Goal: Navigation & Orientation: Find specific page/section

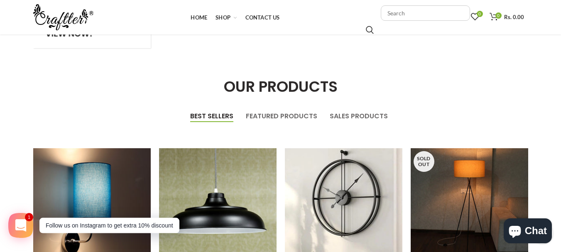
scroll to position [83, 0]
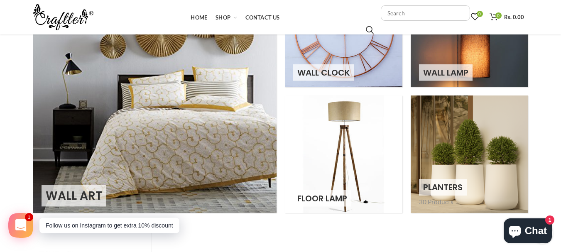
click at [432, 198] on link at bounding box center [468, 153] width 117 height 117
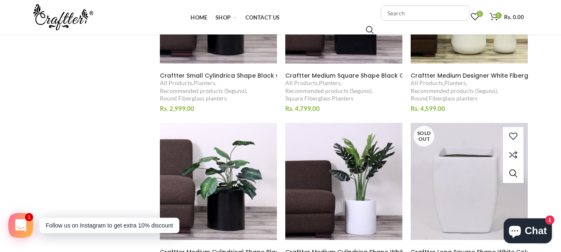
scroll to position [913, 0]
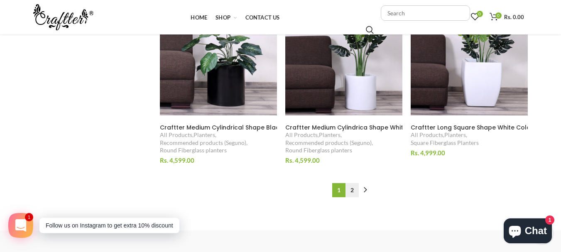
click at [349, 193] on link "2" at bounding box center [351, 190] width 13 height 14
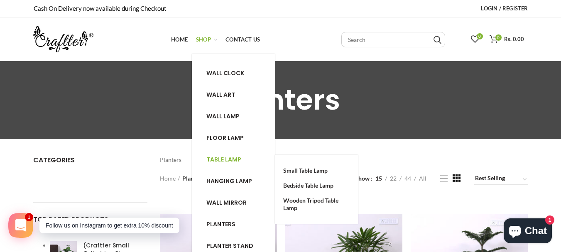
scroll to position [41, 0]
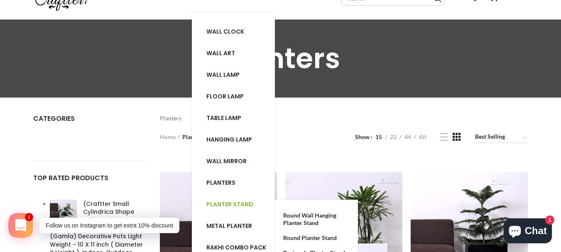
click at [236, 202] on span "Planter stand" at bounding box center [229, 204] width 47 height 8
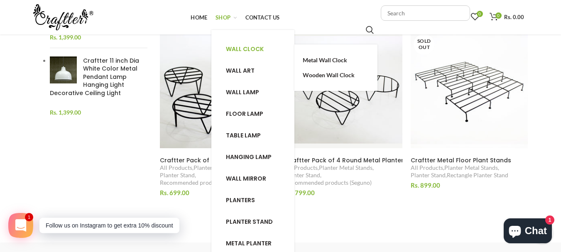
scroll to position [373, 0]
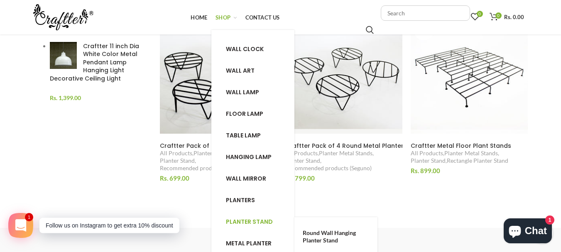
click at [247, 220] on span "Planter stand" at bounding box center [249, 221] width 47 height 8
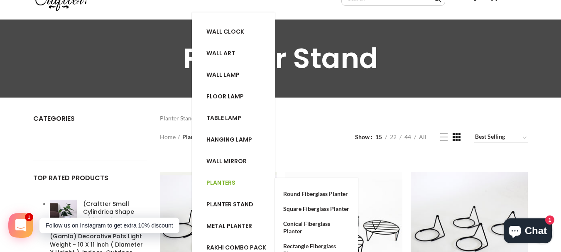
scroll to position [83, 0]
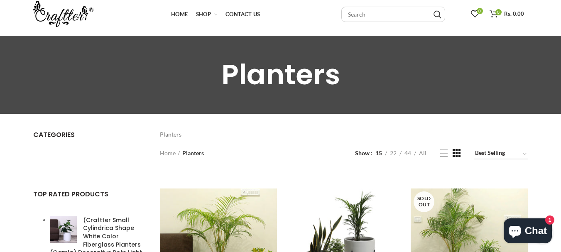
scroll to position [20, 0]
